Goal: Task Accomplishment & Management: Use online tool/utility

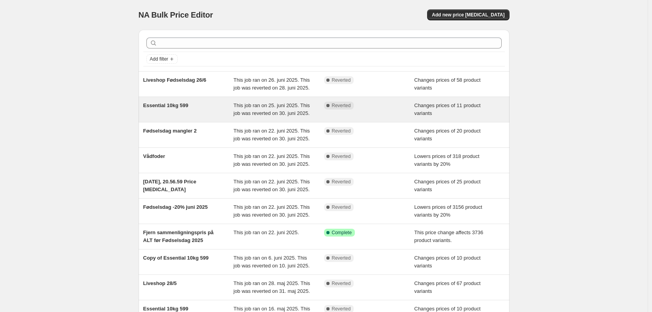
click at [215, 106] on div "Essential 10kg 599" at bounding box center [188, 110] width 91 height 16
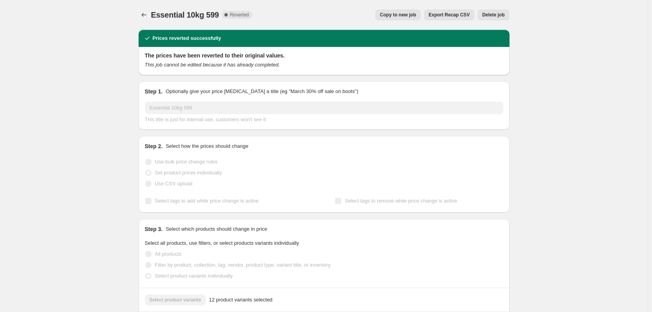
click at [409, 15] on span "Copy to new job" at bounding box center [398, 15] width 36 height 6
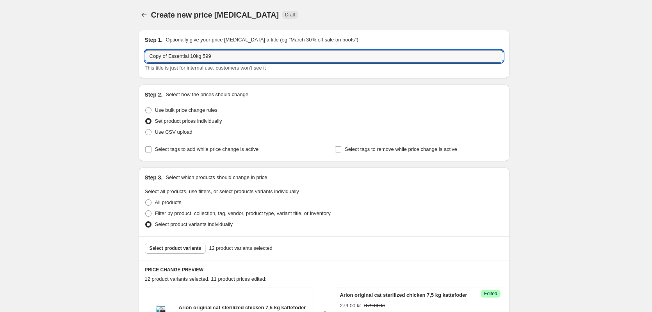
drag, startPoint x: 170, startPoint y: 57, endPoint x: 114, endPoint y: 59, distance: 56.3
click at [209, 57] on input "Essential 10kg 599" at bounding box center [324, 56] width 359 height 13
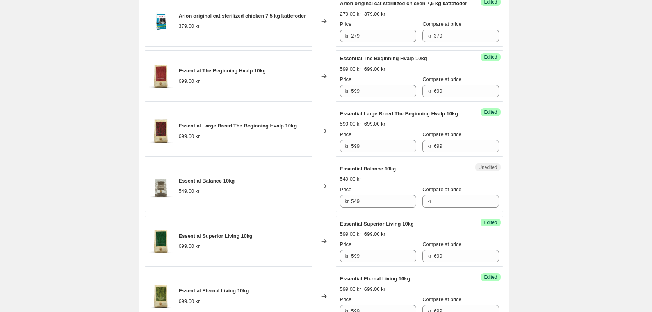
scroll to position [195, 0]
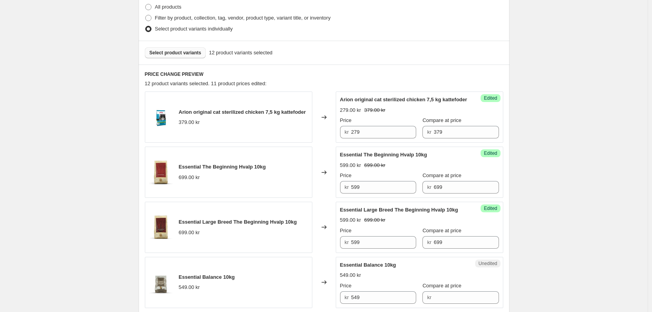
type input "Essential 10kg 599 uge 33 weekendtilbud"
click at [192, 54] on span "Select product variants" at bounding box center [176, 53] width 52 height 6
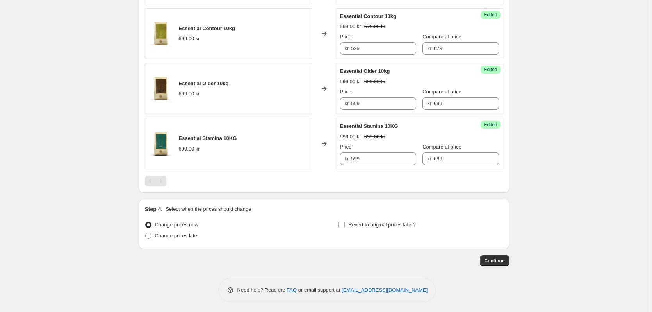
scroll to position [721, 0]
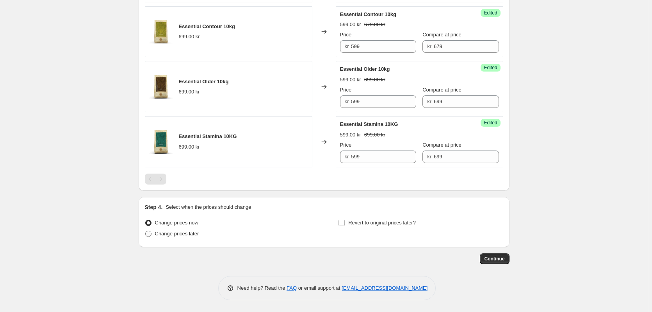
click at [149, 234] on span at bounding box center [148, 233] width 6 height 6
click at [146, 231] on input "Change prices later" at bounding box center [145, 230] width 0 height 0
radio input "true"
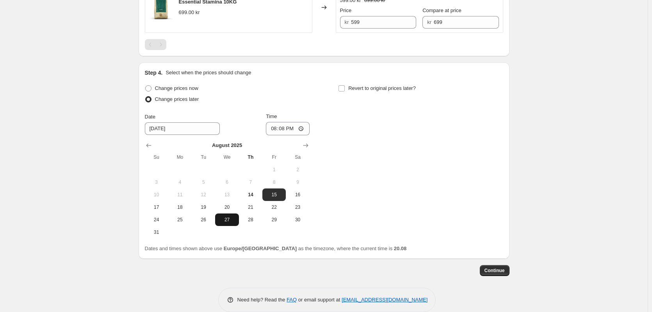
scroll to position [867, 0]
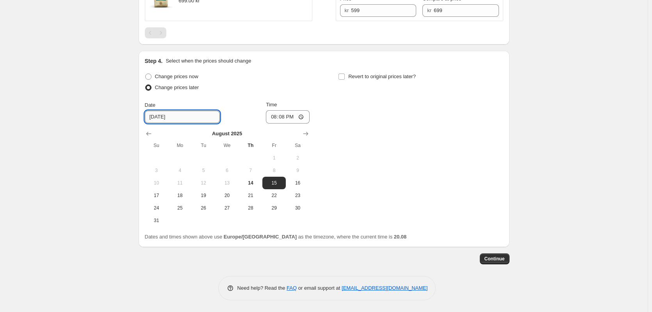
click at [184, 116] on input "[DATE]" at bounding box center [182, 117] width 75 height 13
click at [282, 184] on span "15" at bounding box center [274, 183] width 17 height 6
click at [285, 117] on input "20:08" at bounding box center [288, 116] width 44 height 13
type input "02:00"
click at [382, 126] on div "Change prices now Change prices later Date [DATE] Time 02:00 [DATE] Su Mo Tu We…" at bounding box center [324, 148] width 359 height 155
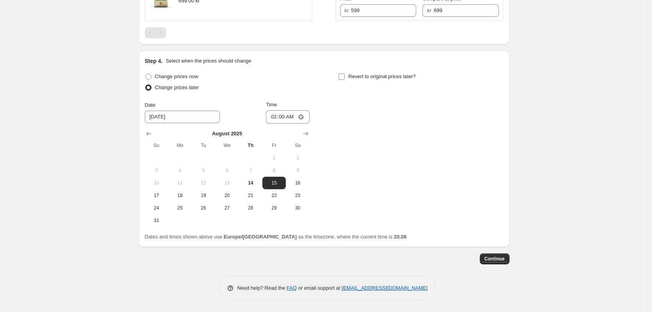
click at [342, 78] on input "Revert to original prices later?" at bounding box center [342, 76] width 6 height 6
checkbox input "true"
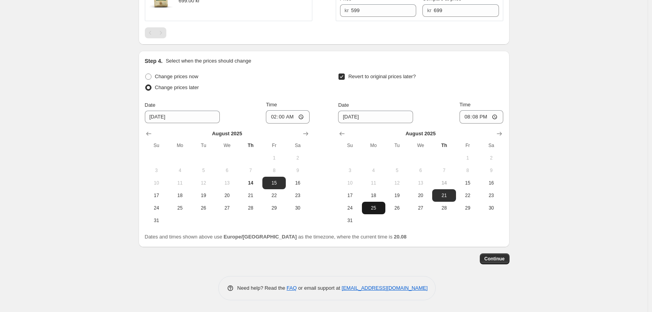
click at [371, 207] on span "25" at bounding box center [373, 208] width 17 height 6
type input "[DATE]"
click at [482, 117] on input "20:08" at bounding box center [482, 116] width 44 height 13
type input "02:00"
click at [441, 105] on div "Date [DATE] Time 02:00" at bounding box center [420, 112] width 165 height 23
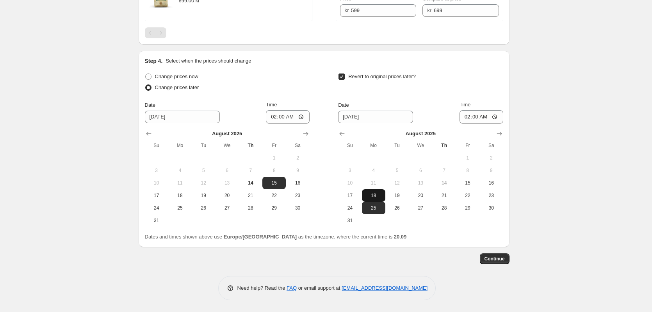
drag, startPoint x: 368, startPoint y: 191, endPoint x: 372, endPoint y: 193, distance: 4.4
click at [368, 191] on button "18" at bounding box center [373, 195] width 23 height 13
type input "[DATE]"
click at [500, 257] on span "Continue" at bounding box center [495, 258] width 20 height 6
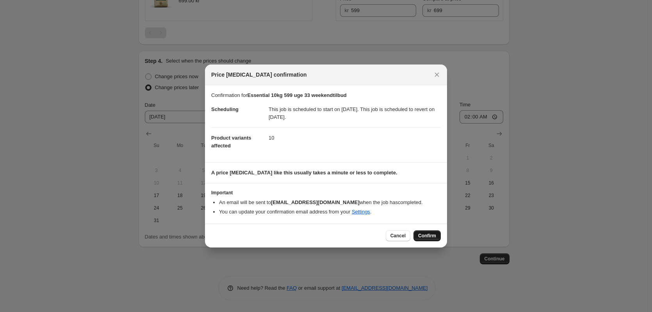
click at [436, 235] on span "Confirm" at bounding box center [427, 235] width 18 height 6
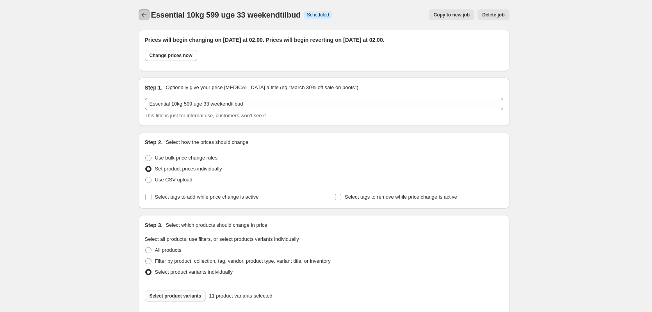
click at [146, 13] on icon "Price change jobs" at bounding box center [144, 15] width 8 height 8
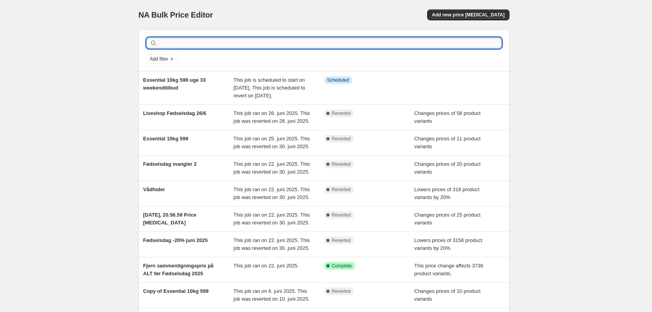
click at [224, 44] on input "text" at bounding box center [330, 43] width 343 height 11
type input "dog [PERSON_NAME]"
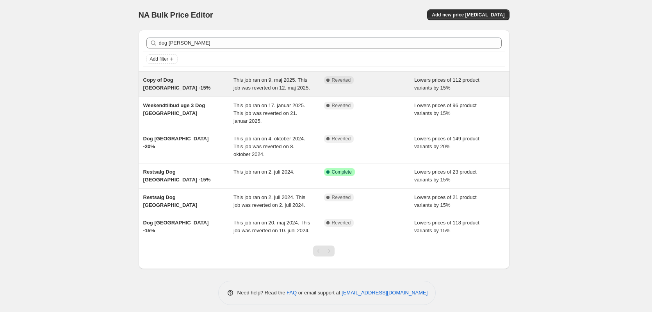
click at [185, 86] on div "Copy of Dog [GEOGRAPHIC_DATA] -15%" at bounding box center [188, 84] width 91 height 16
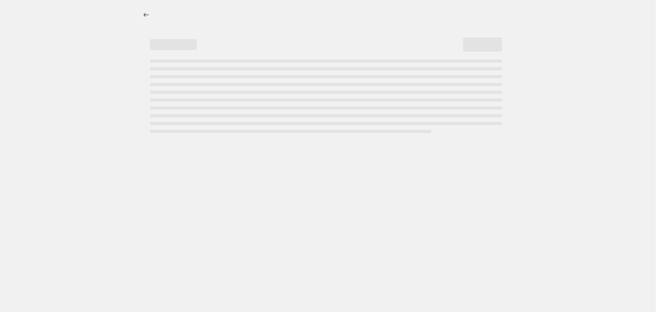
select select "percentage"
select select "tag"
select select "not_equal"
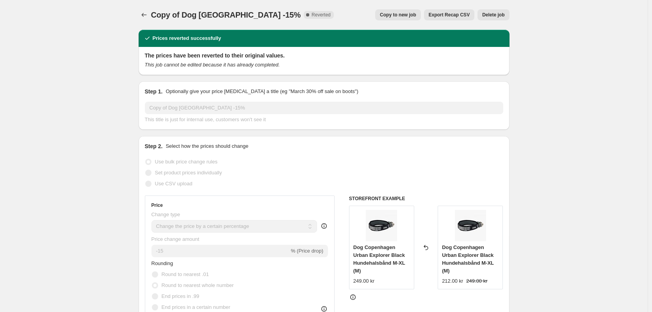
click at [400, 15] on span "Copy to new job" at bounding box center [398, 15] width 36 height 6
select select "percentage"
select select "tag"
select select "not_equal"
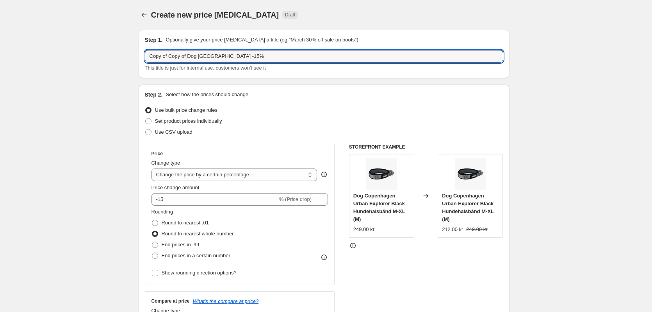
drag, startPoint x: 188, startPoint y: 56, endPoint x: 102, endPoint y: 57, distance: 86.4
click at [236, 57] on input "Dog [GEOGRAPHIC_DATA] -15%" at bounding box center [324, 56] width 359 height 13
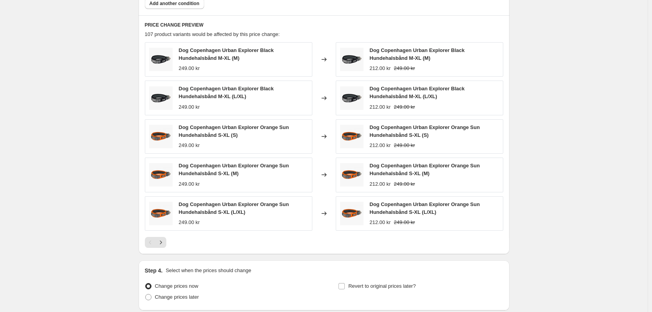
scroll to position [592, 0]
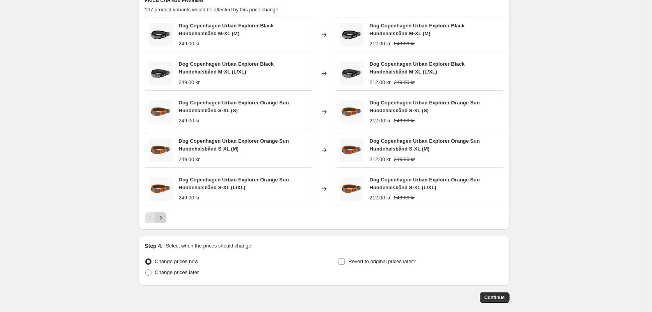
type input "Dog [GEOGRAPHIC_DATA] -15% weekend uge 33"
click at [164, 217] on icon "Next" at bounding box center [161, 218] width 8 height 8
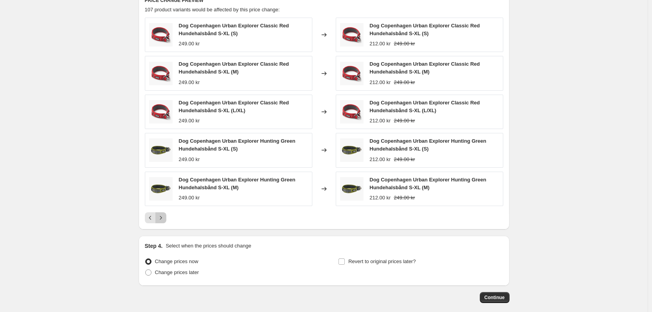
click at [165, 219] on icon "Next" at bounding box center [161, 218] width 8 height 8
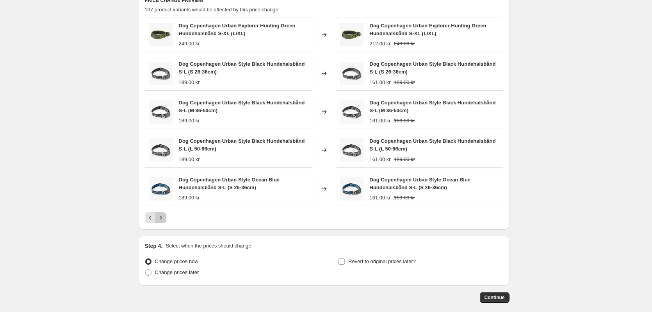
click at [165, 221] on icon "Next" at bounding box center [161, 218] width 8 height 8
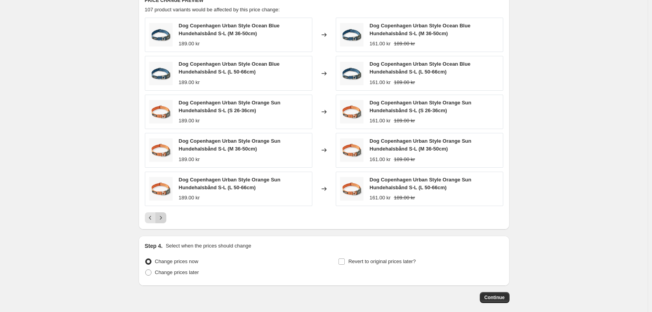
click at [165, 220] on icon "Next" at bounding box center [161, 218] width 8 height 8
click at [164, 219] on icon "Next" at bounding box center [161, 218] width 8 height 8
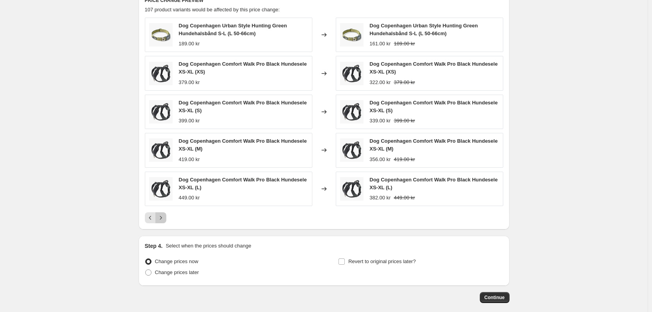
click at [161, 219] on icon "Next" at bounding box center [161, 218] width 8 height 8
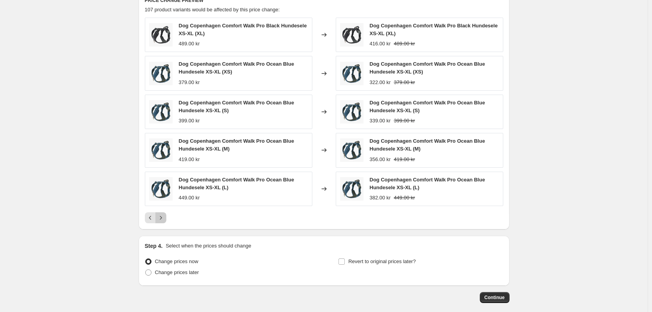
click at [163, 216] on icon "Next" at bounding box center [161, 218] width 8 height 8
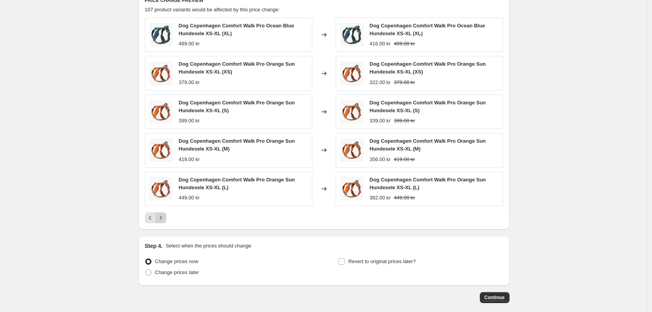
click at [163, 216] on icon "Next" at bounding box center [161, 218] width 8 height 8
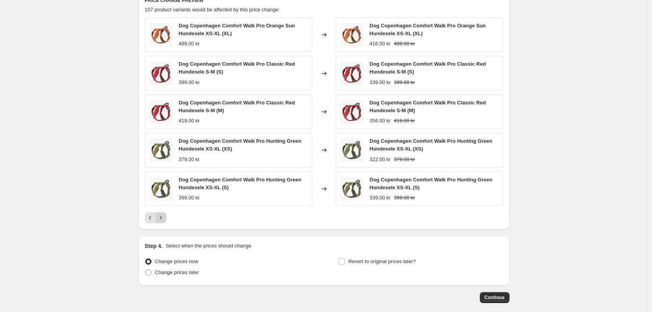
click at [163, 216] on icon "Next" at bounding box center [161, 218] width 8 height 8
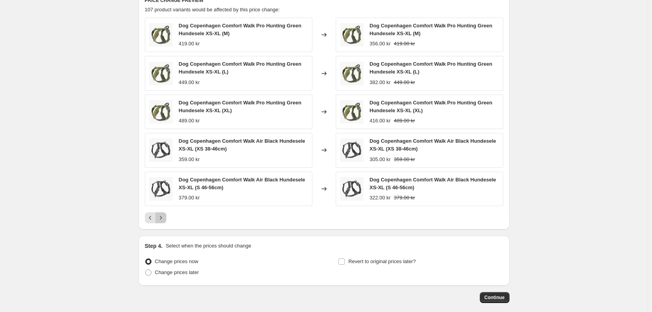
click at [163, 216] on icon "Next" at bounding box center [161, 218] width 8 height 8
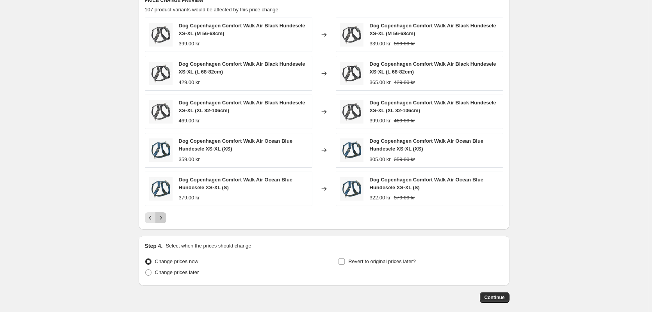
click at [163, 216] on icon "Next" at bounding box center [161, 218] width 8 height 8
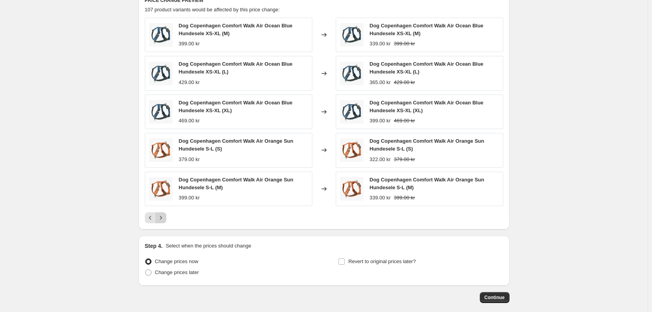
click at [163, 215] on icon "Next" at bounding box center [161, 218] width 8 height 8
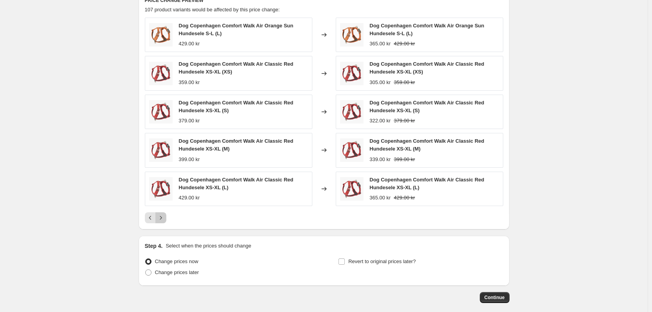
click at [163, 215] on icon "Next" at bounding box center [161, 218] width 8 height 8
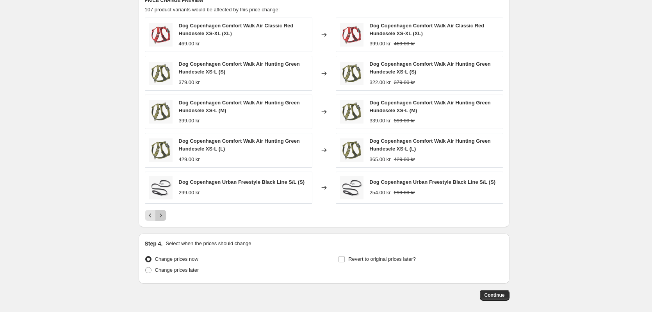
click at [162, 215] on icon "Next" at bounding box center [161, 215] width 2 height 4
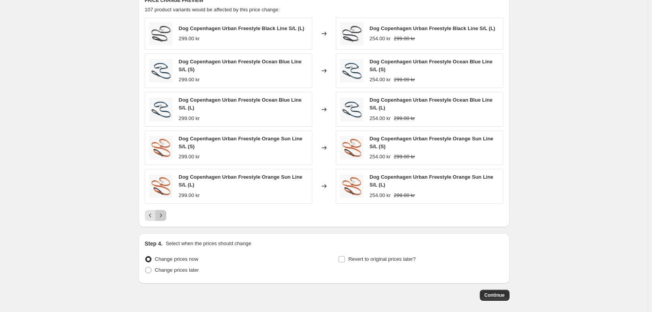
click at [162, 215] on icon "Next" at bounding box center [161, 215] width 2 height 4
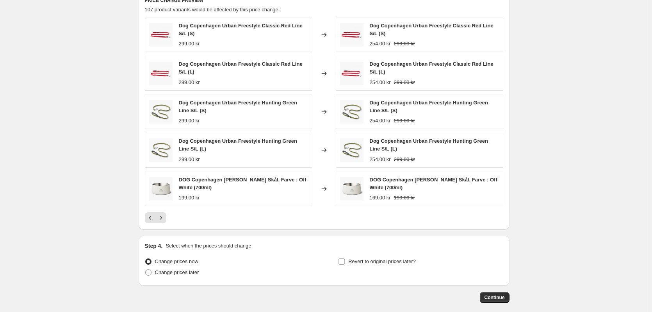
click at [163, 214] on icon "Next" at bounding box center [161, 218] width 8 height 8
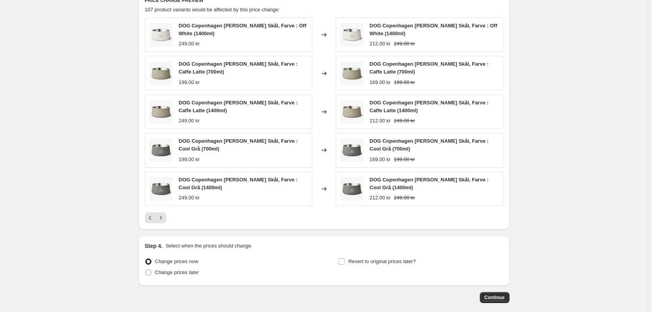
click at [163, 214] on icon "Next" at bounding box center [161, 218] width 8 height 8
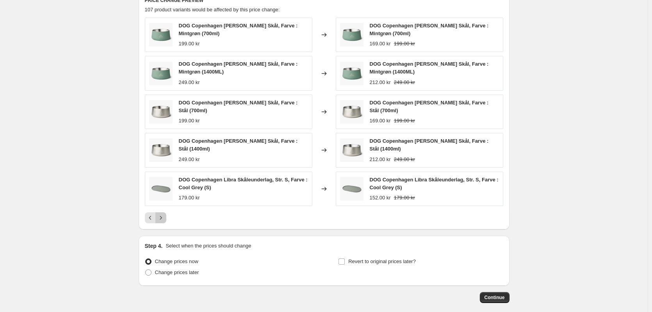
click at [163, 214] on icon "Next" at bounding box center [161, 218] width 8 height 8
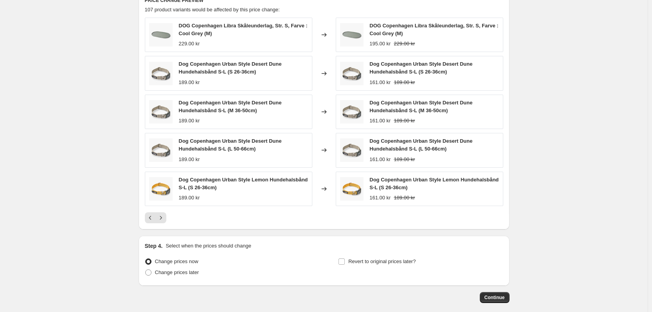
click at [163, 214] on icon "Next" at bounding box center [161, 218] width 8 height 8
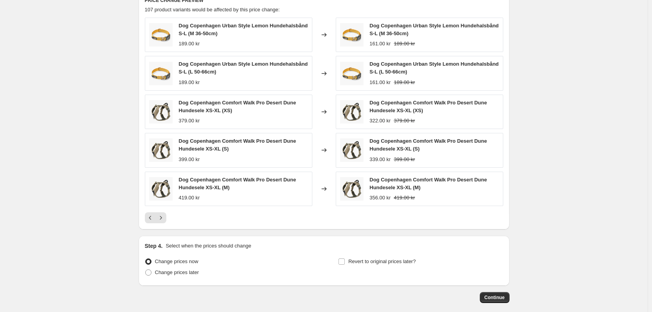
click at [163, 214] on icon "Next" at bounding box center [161, 218] width 8 height 8
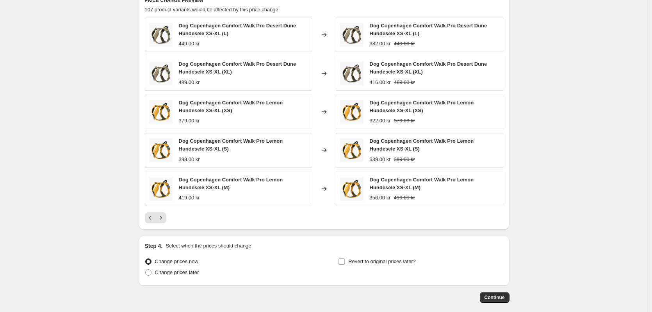
click at [163, 214] on icon "Next" at bounding box center [161, 218] width 8 height 8
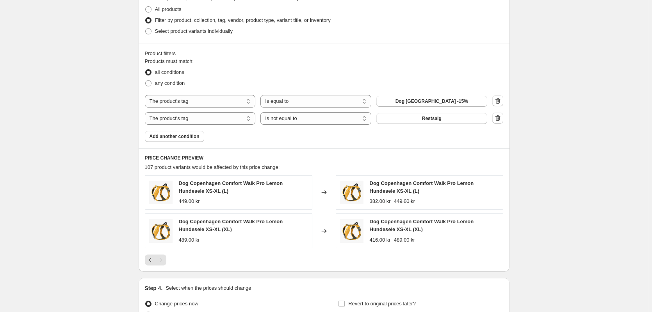
scroll to position [516, 0]
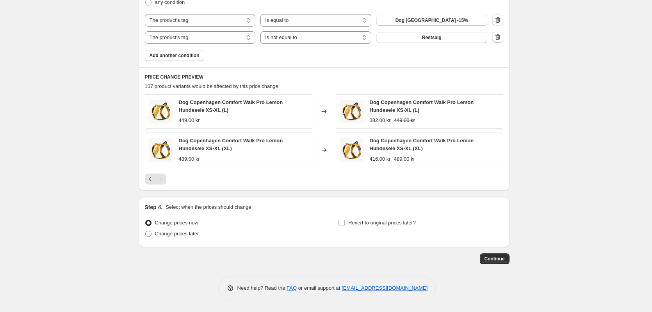
click at [149, 235] on span at bounding box center [148, 233] width 6 height 6
click at [146, 231] on input "Change prices later" at bounding box center [145, 230] width 0 height 0
radio input "true"
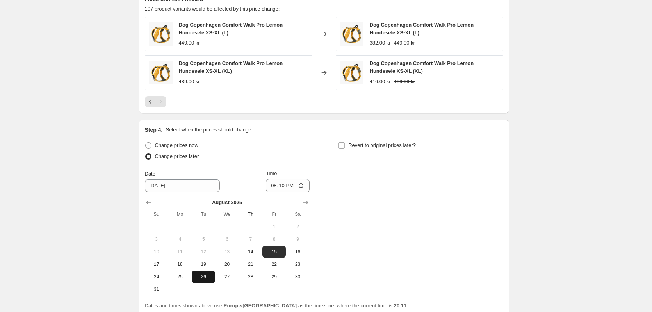
scroll to position [662, 0]
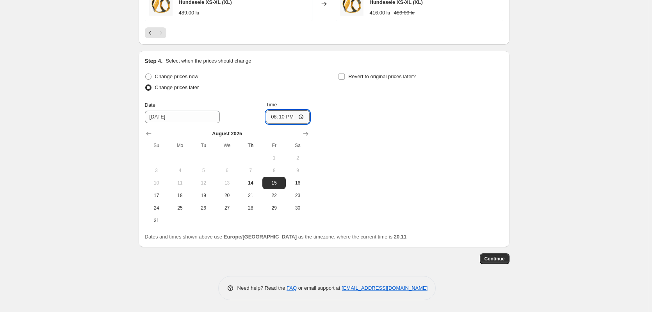
click at [285, 118] on input "20:10" at bounding box center [288, 116] width 44 height 13
type input "01:30"
click at [348, 77] on label "Revert to original prices later?" at bounding box center [377, 76] width 78 height 11
click at [345, 77] on input "Revert to original prices later?" at bounding box center [342, 76] width 6 height 6
checkbox input "true"
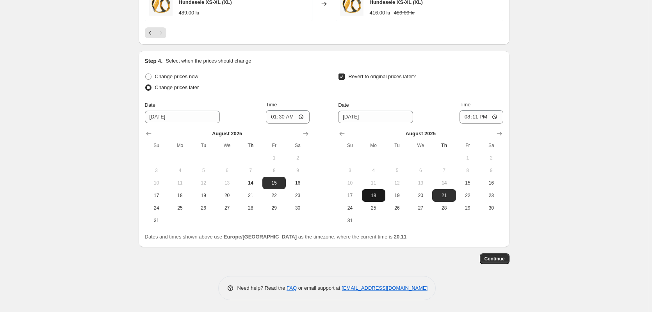
click at [379, 195] on span "18" at bounding box center [373, 195] width 17 height 6
type input "[DATE]"
click at [482, 121] on input "20:11" at bounding box center [482, 116] width 44 height 13
type input "01:30"
click at [454, 90] on div "Revert to original prices later?" at bounding box center [420, 82] width 165 height 23
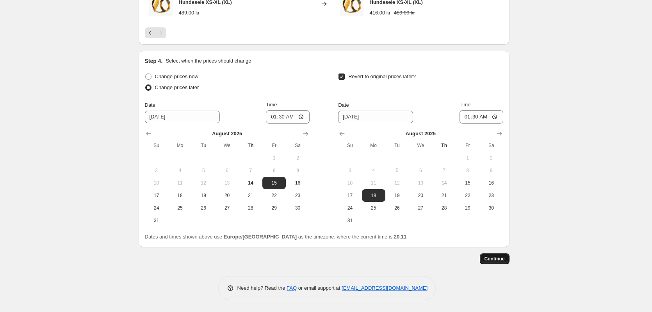
click at [502, 257] on span "Continue" at bounding box center [495, 258] width 20 height 6
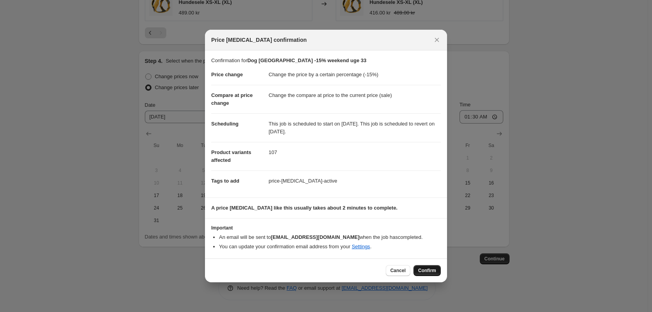
click at [431, 271] on span "Confirm" at bounding box center [427, 270] width 18 height 6
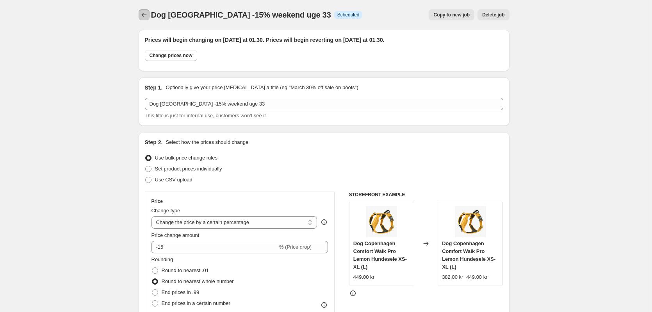
click at [148, 16] on icon "Price change jobs" at bounding box center [144, 15] width 8 height 8
